Goal: Communication & Community: Participate in discussion

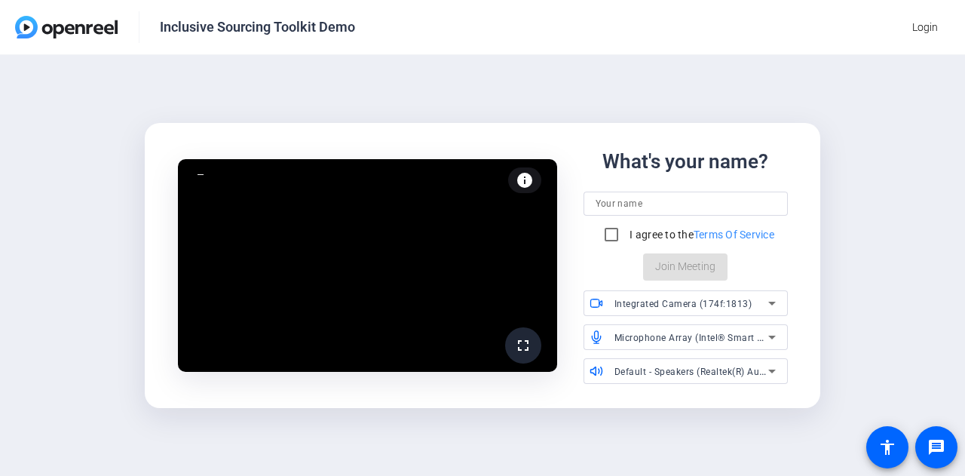
click at [716, 201] on input at bounding box center [686, 204] width 180 height 18
type input "Maya"
click at [609, 225] on input "I agree to the Terms Of Service" at bounding box center [611, 234] width 30 height 30
checkbox input "true"
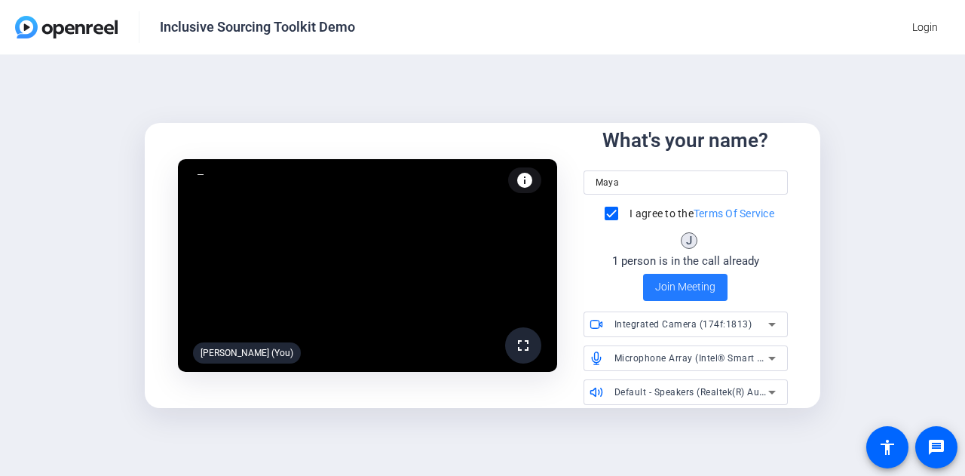
click at [691, 271] on span at bounding box center [685, 287] width 84 height 36
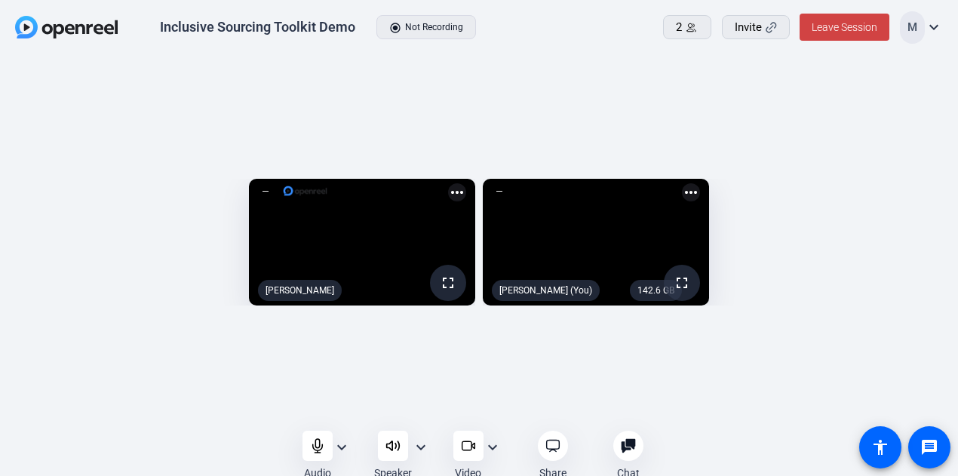
click at [556, 73] on div "fullscreen [PERSON_NAME] more_horiz 142.6 GB fullscreen Maya (You) more_horiz" at bounding box center [479, 246] width 958 height 381
click at [756, 402] on div "fullscreen [PERSON_NAME] more_horiz 142.6 GB fullscreen Maya (You) more_horiz" at bounding box center [479, 246] width 958 height 381
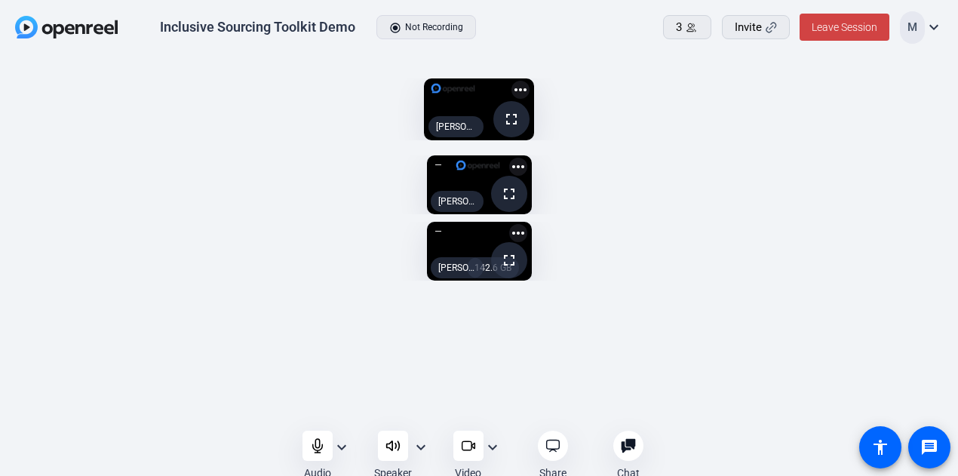
click at [768, 140] on openreel-capture-lite-video-stream "fullscreen [PERSON_NAME] (Screen) more_horiz" at bounding box center [479, 109] width 912 height 62
click at [752, 140] on openreel-capture-lite-video-stream "fullscreen [PERSON_NAME] (Screen) more_horiz" at bounding box center [479, 109] width 912 height 62
click at [424, 140] on video at bounding box center [479, 109] width 110 height 62
click at [473, 443] on icon at bounding box center [472, 445] width 3 height 5
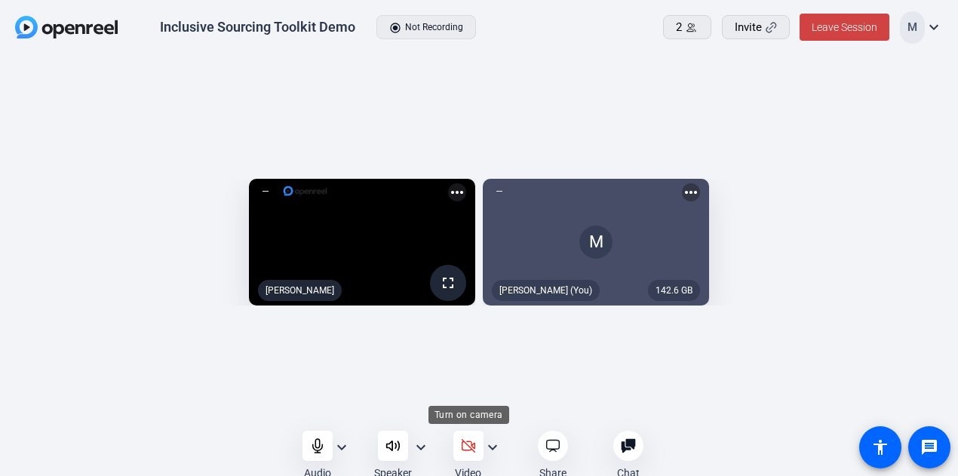
click at [467, 445] on icon at bounding box center [468, 445] width 15 height 15
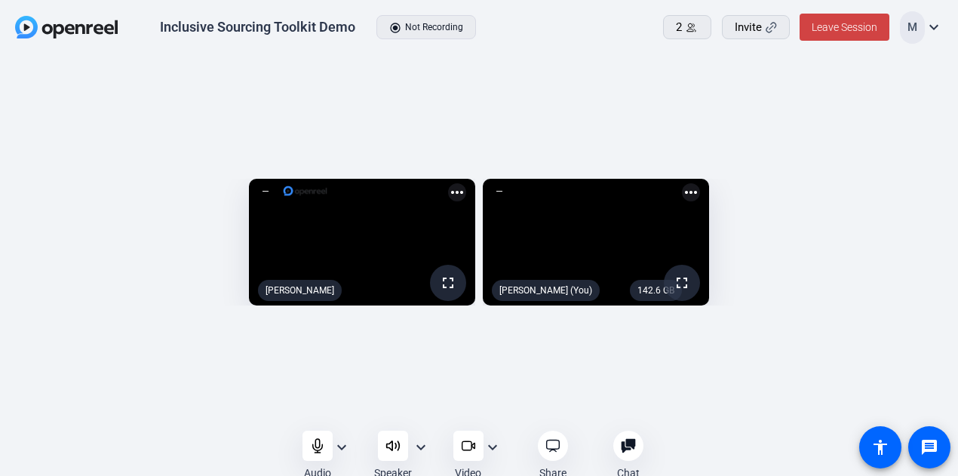
click at [579, 61] on div "fullscreen [PERSON_NAME] more_horiz 142.6 GB fullscreen Maya (You) more_horiz" at bounding box center [479, 246] width 958 height 381
click at [847, 31] on span "Leave Session" at bounding box center [844, 27] width 66 height 12
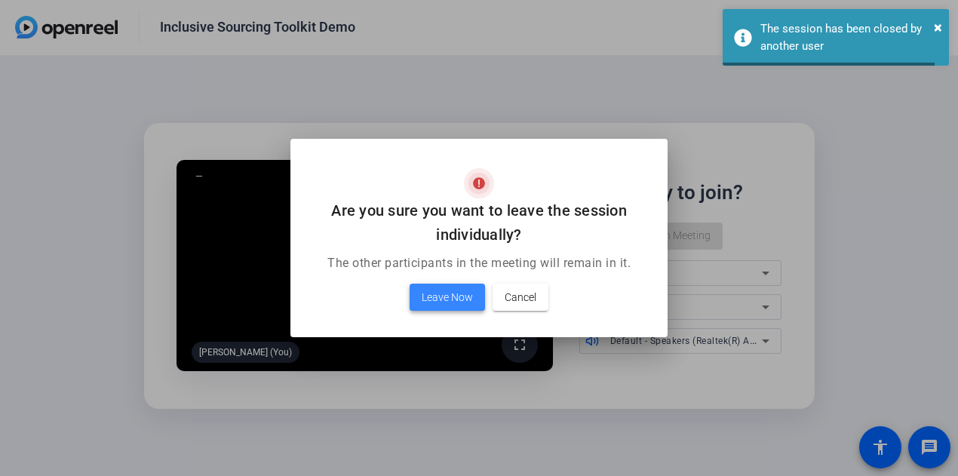
click at [459, 308] on span at bounding box center [446, 297] width 75 height 36
